Goal: Task Accomplishment & Management: Complete application form

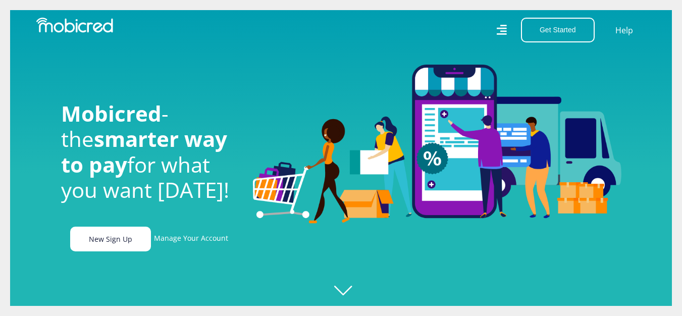
click at [133, 237] on link "New Sign Up" at bounding box center [110, 239] width 81 height 25
